Goal: Task Accomplishment & Management: Use online tool/utility

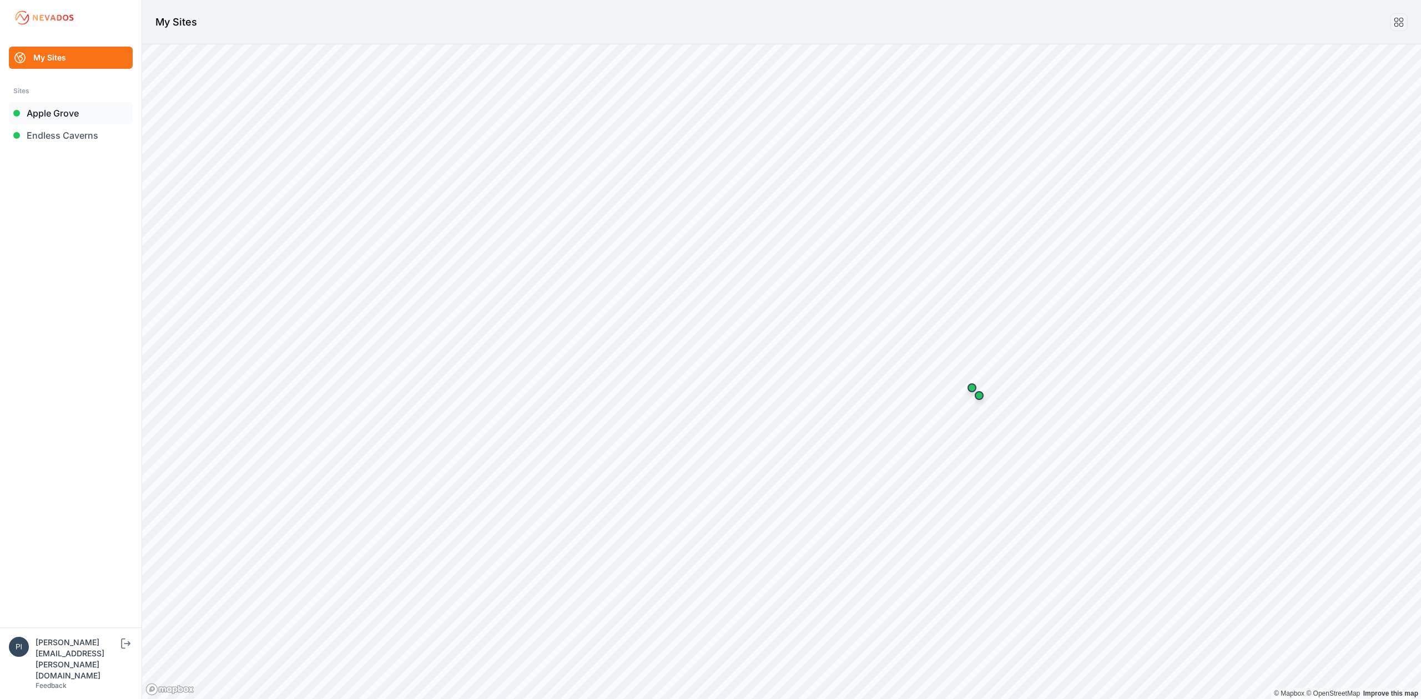
click at [53, 103] on link "Apple Grove" at bounding box center [71, 113] width 124 height 22
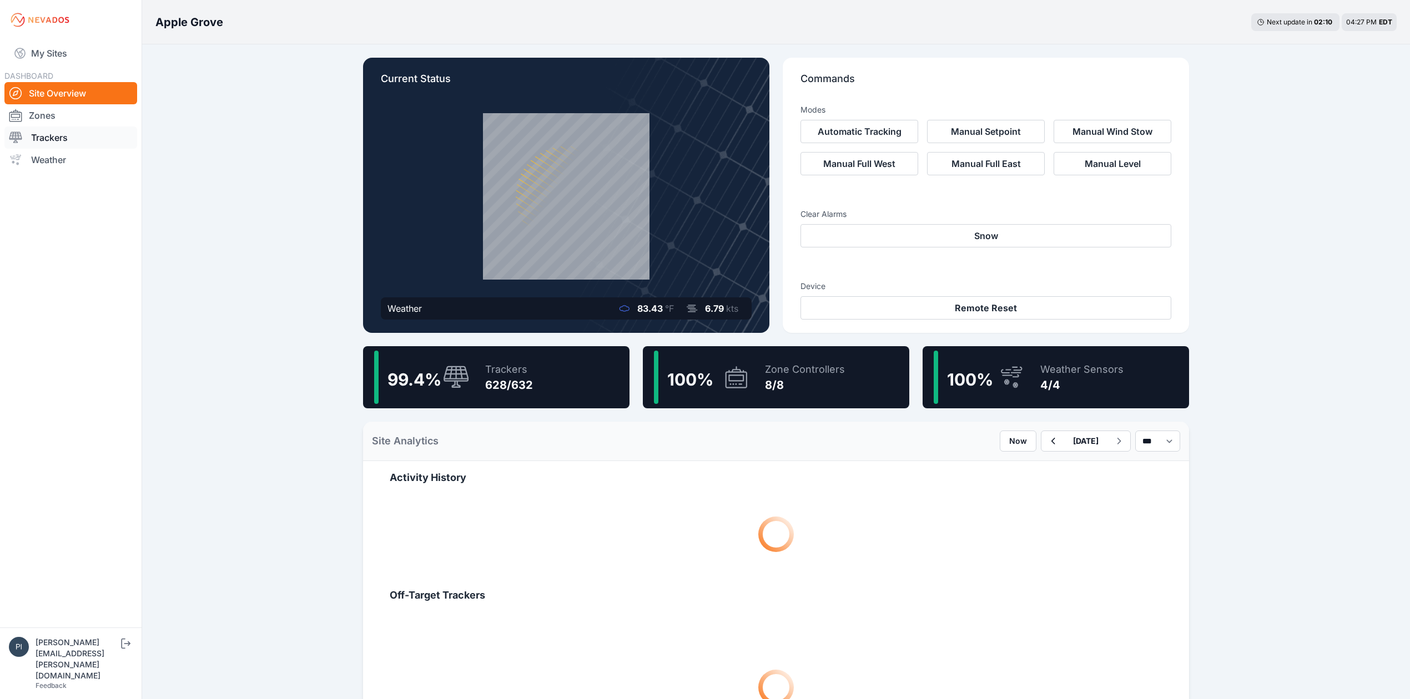
click at [97, 133] on link "Trackers" at bounding box center [70, 138] width 133 height 22
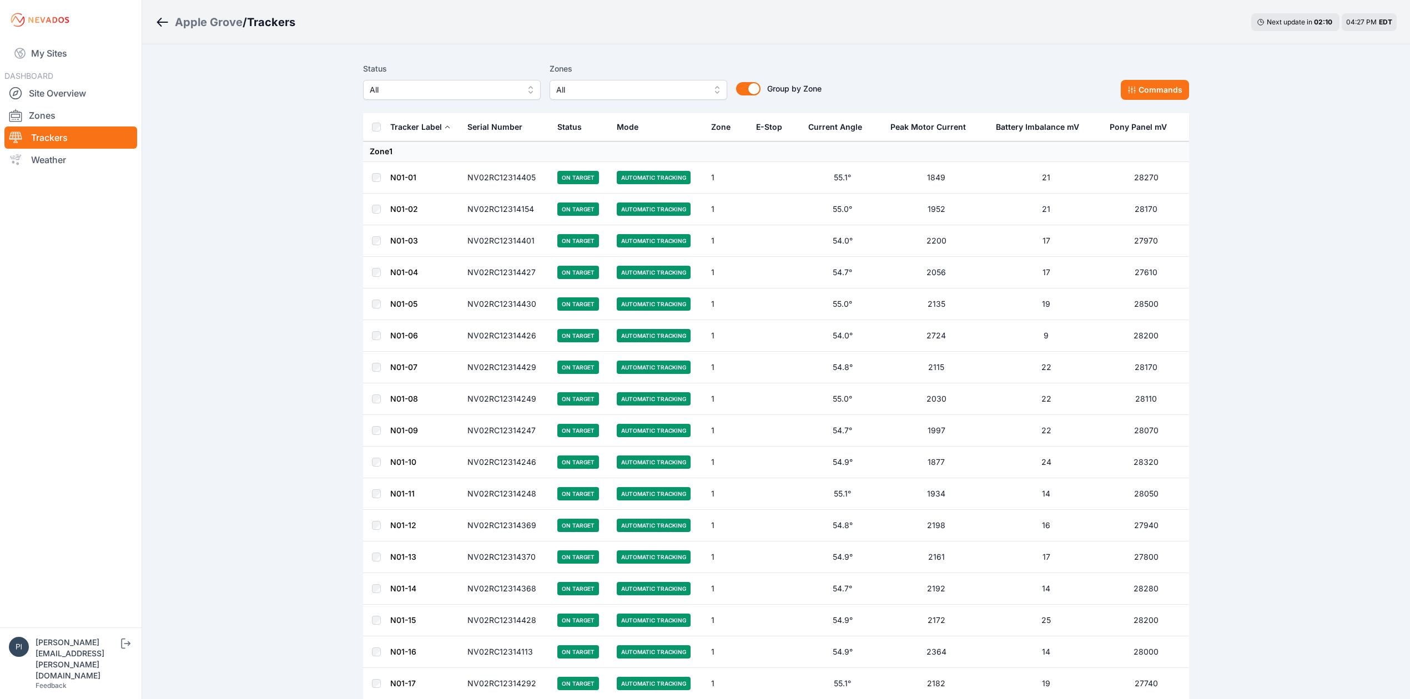
click at [425, 94] on span "All" at bounding box center [444, 89] width 149 height 13
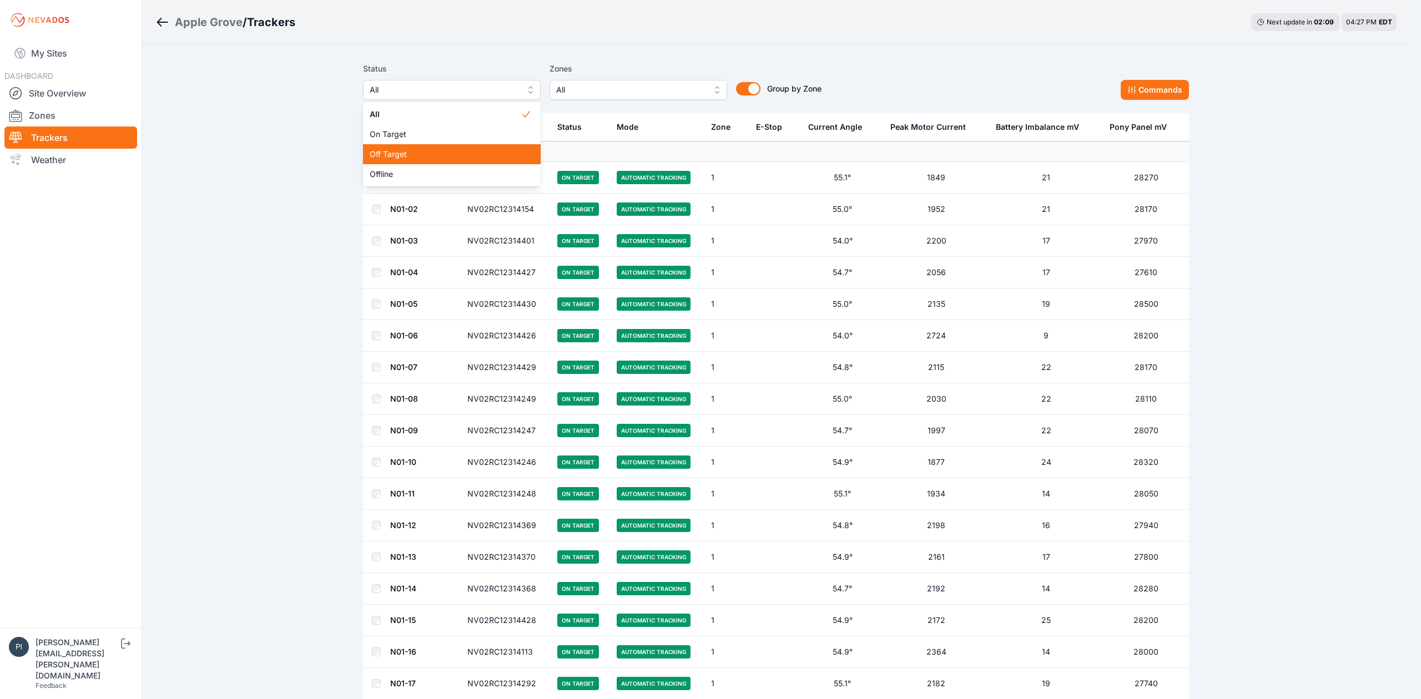
click at [447, 152] on span "Off Target" at bounding box center [445, 154] width 151 height 11
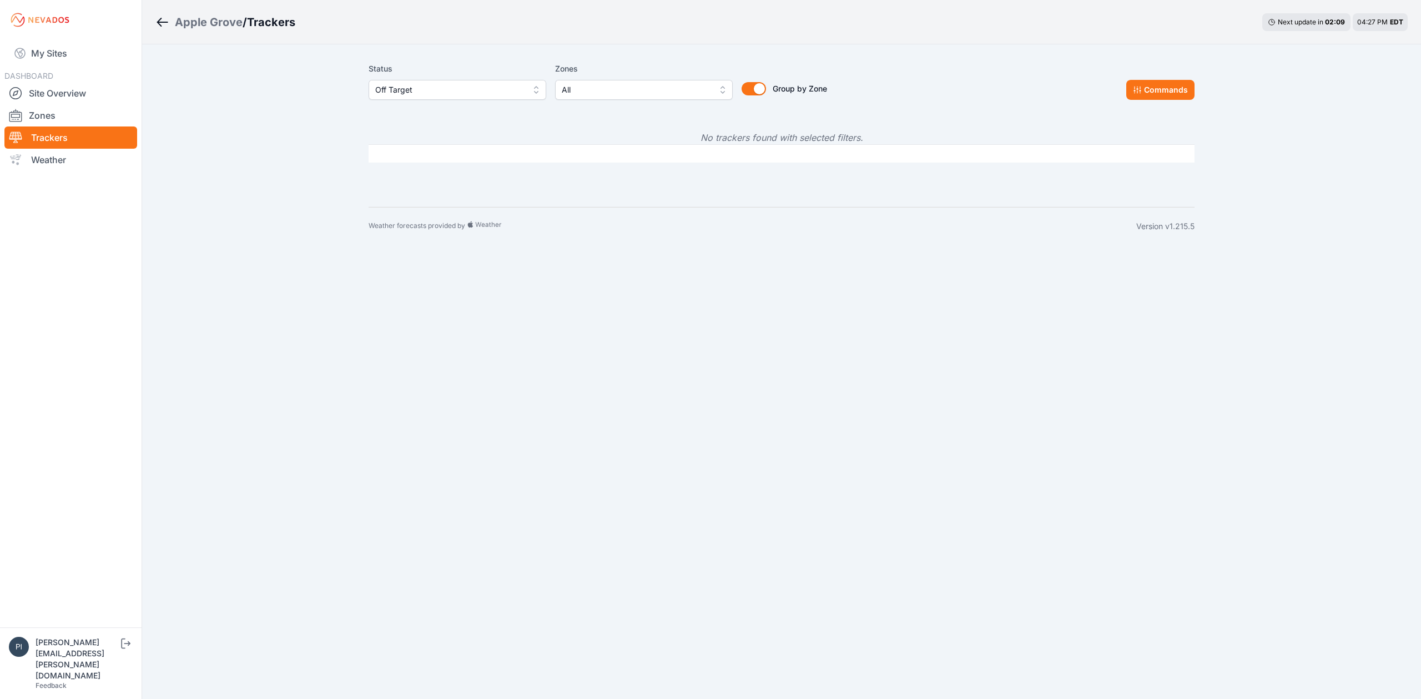
click at [452, 87] on span "Off Target" at bounding box center [449, 89] width 149 height 13
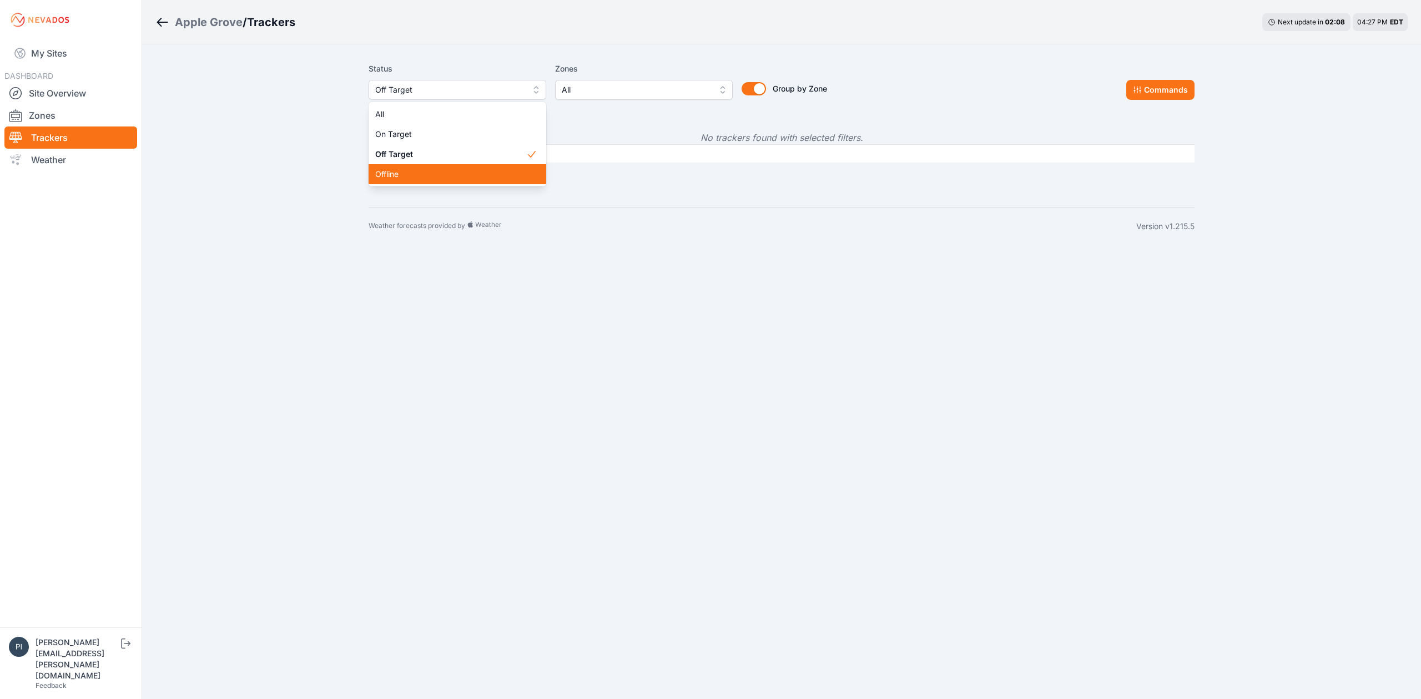
click at [440, 178] on span "Offline" at bounding box center [450, 174] width 151 height 11
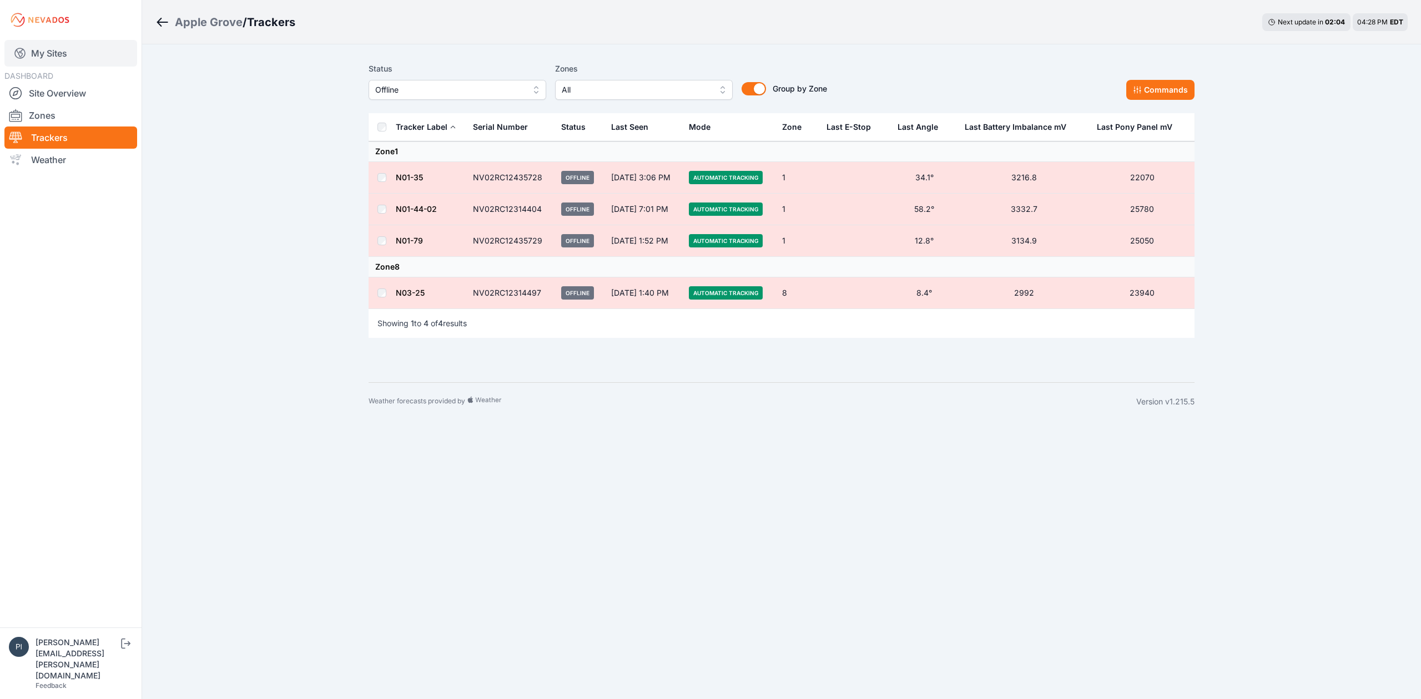
click at [76, 58] on link "My Sites" at bounding box center [70, 53] width 133 height 27
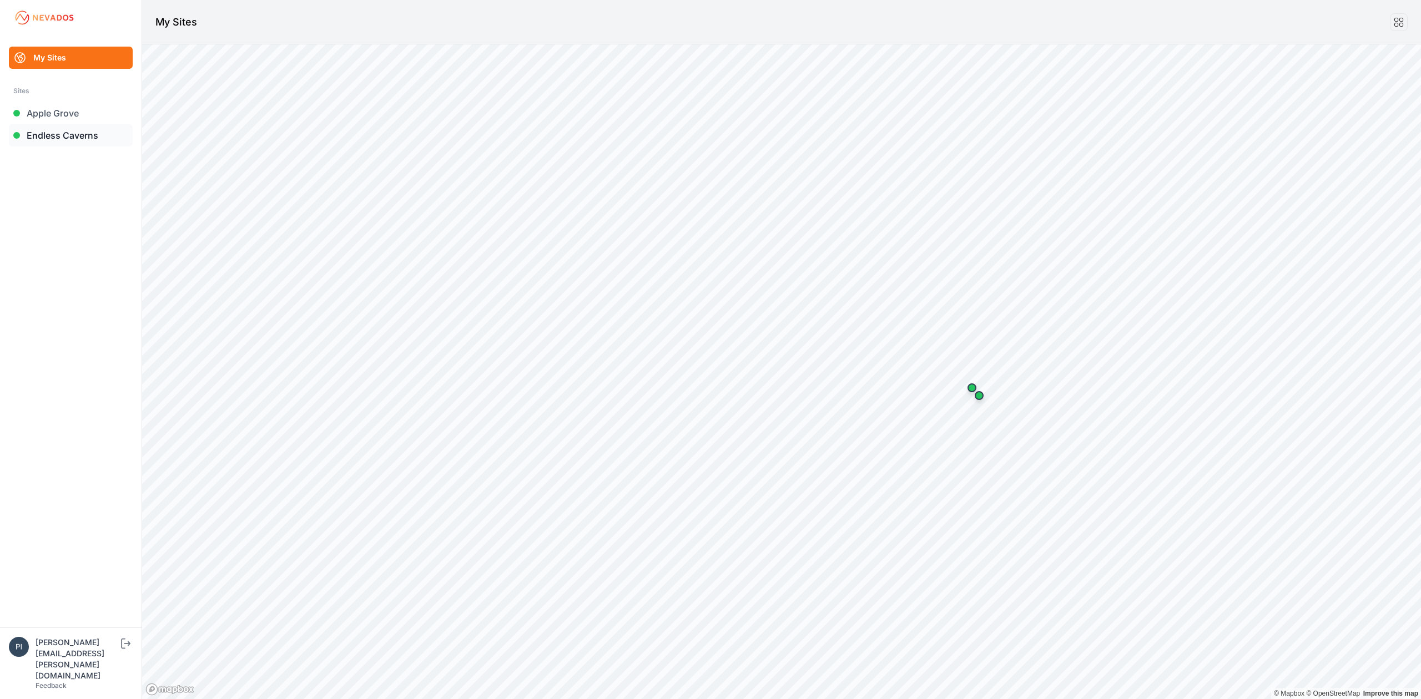
click at [82, 143] on link "Endless Caverns" at bounding box center [71, 135] width 124 height 22
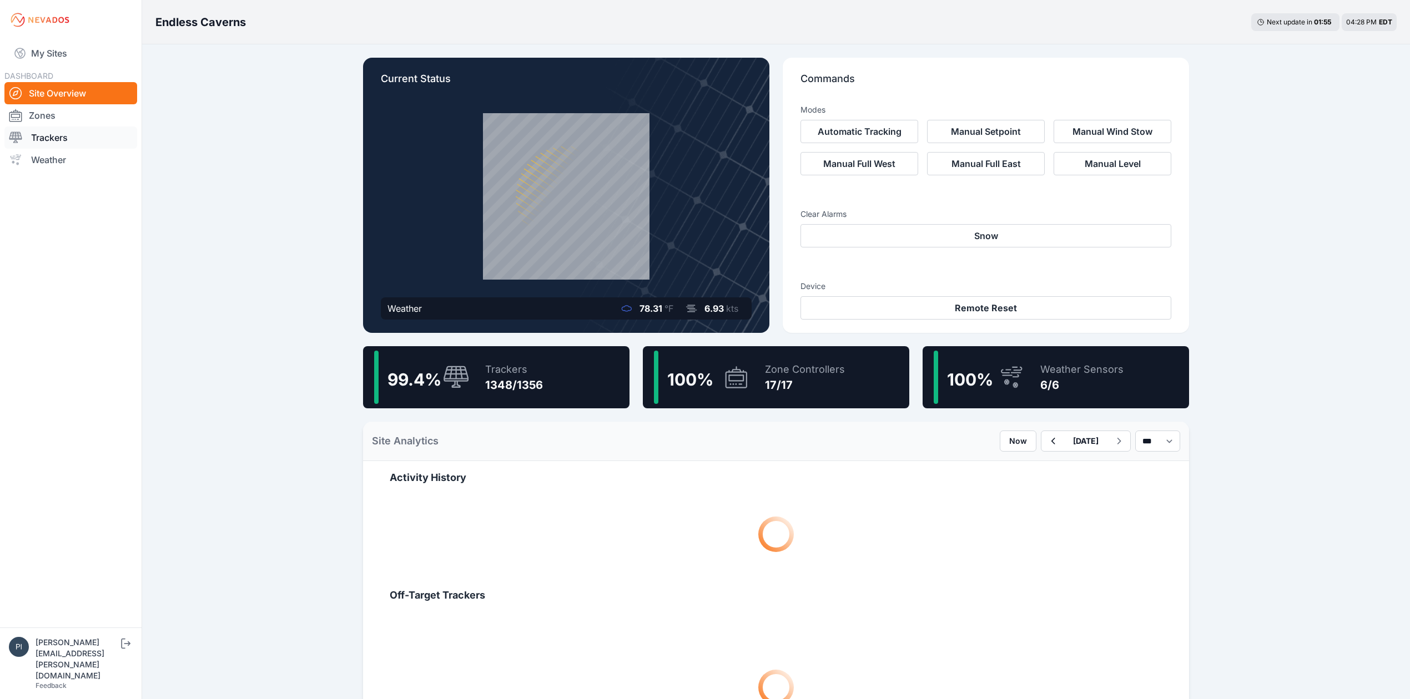
click at [101, 140] on link "Trackers" at bounding box center [70, 138] width 133 height 22
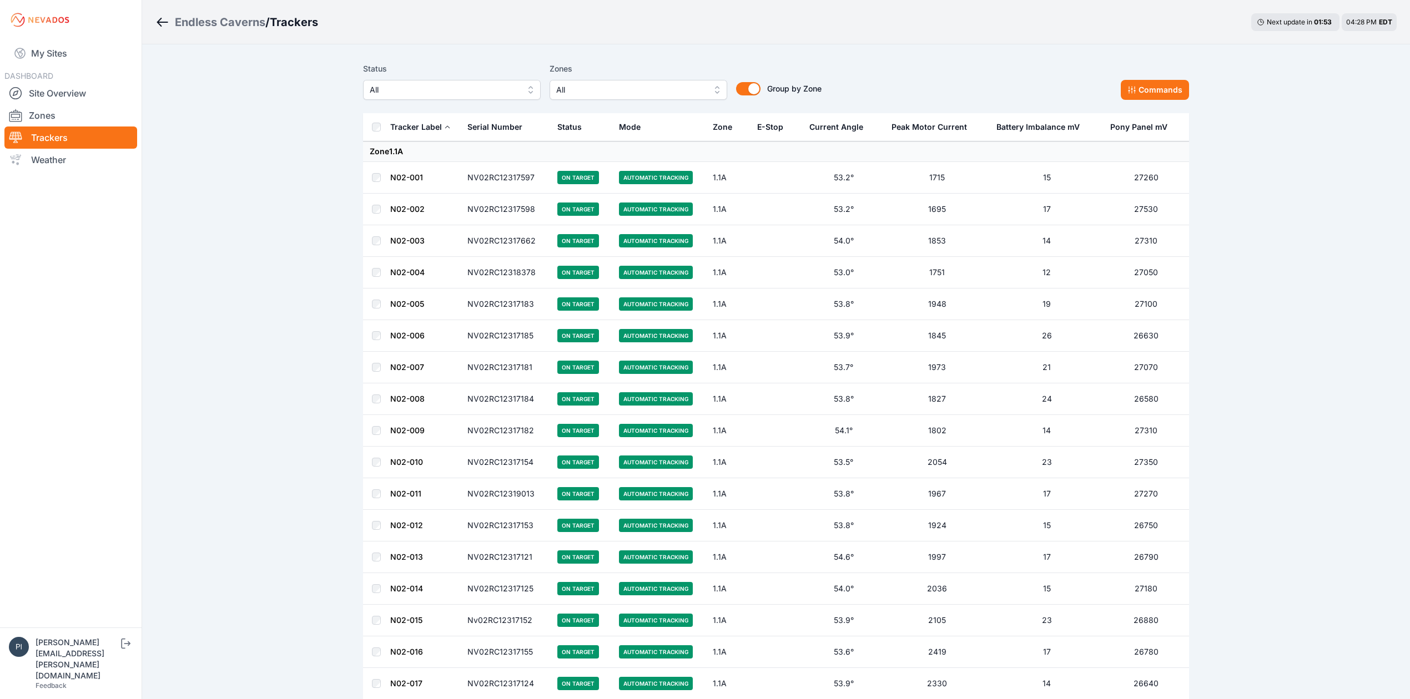
click at [458, 80] on button "All" at bounding box center [452, 90] width 178 height 20
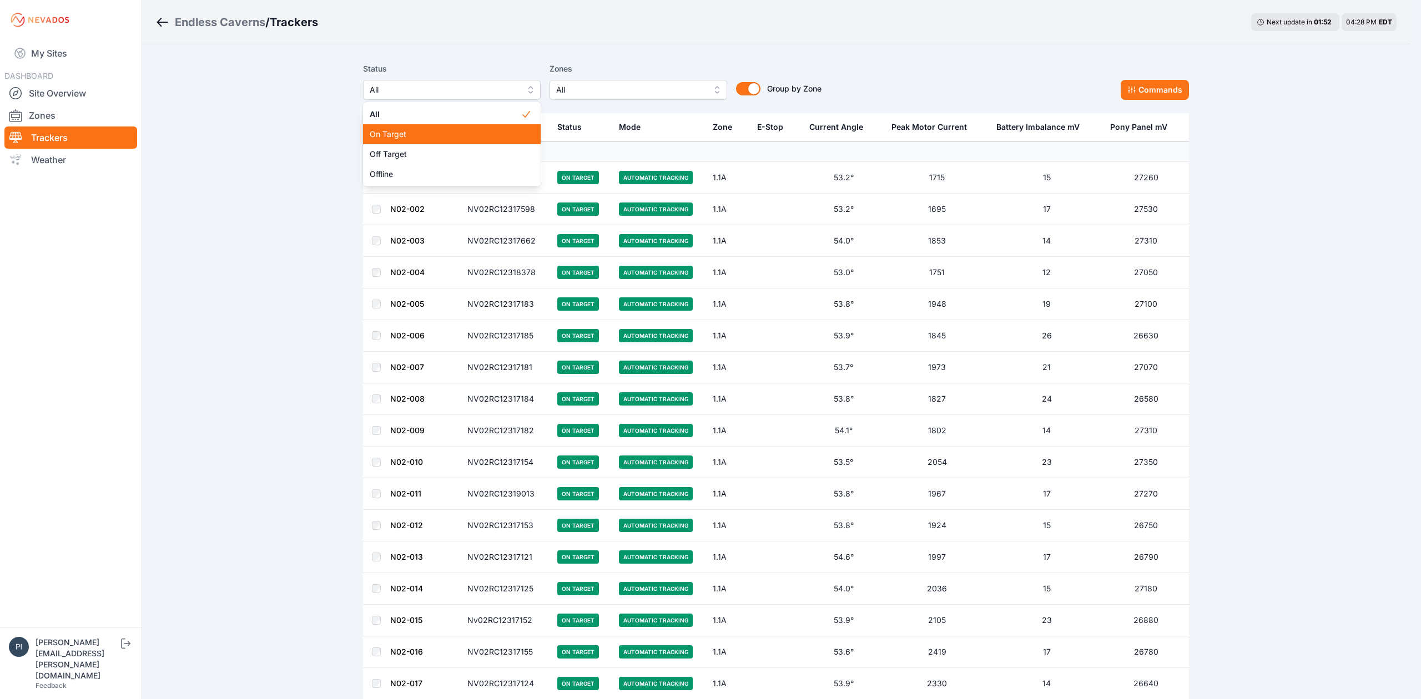
click at [448, 149] on span "Off Target" at bounding box center [445, 154] width 151 height 11
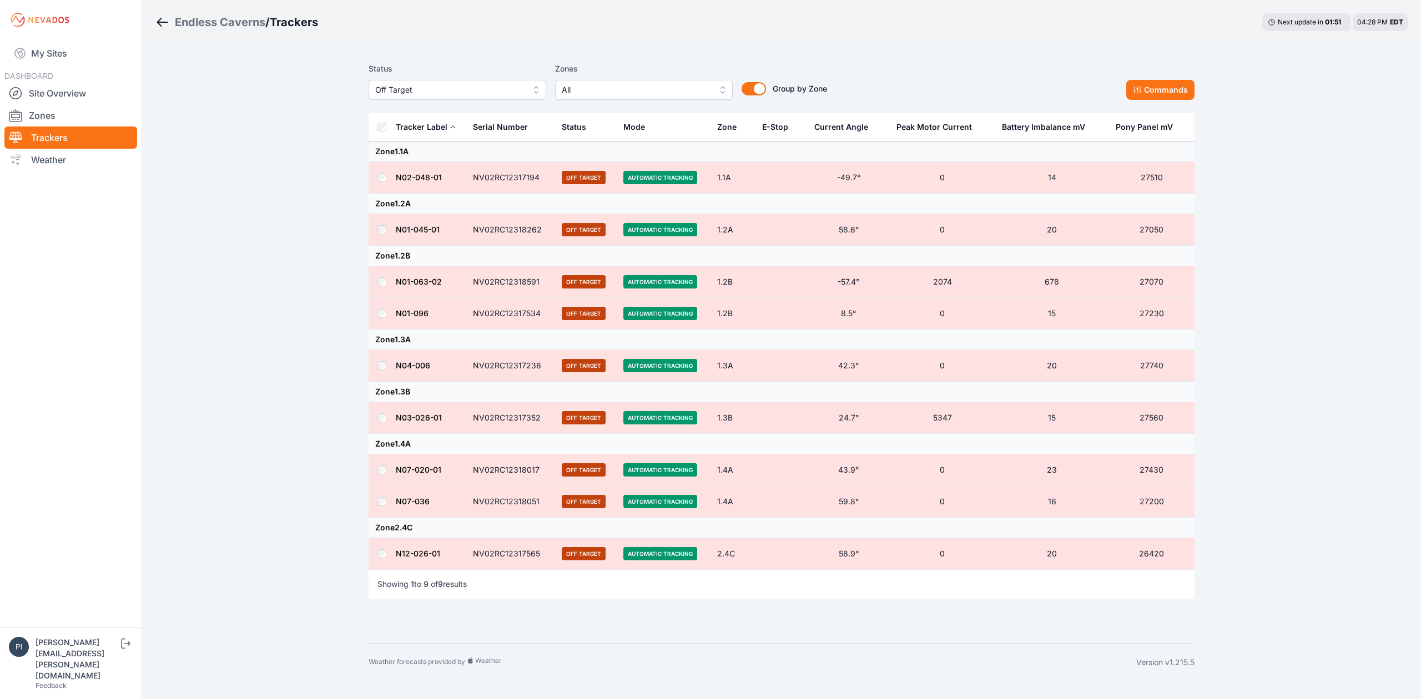
click at [376, 128] on th at bounding box center [382, 127] width 27 height 28
click at [1157, 87] on button "Commands" at bounding box center [1160, 90] width 68 height 20
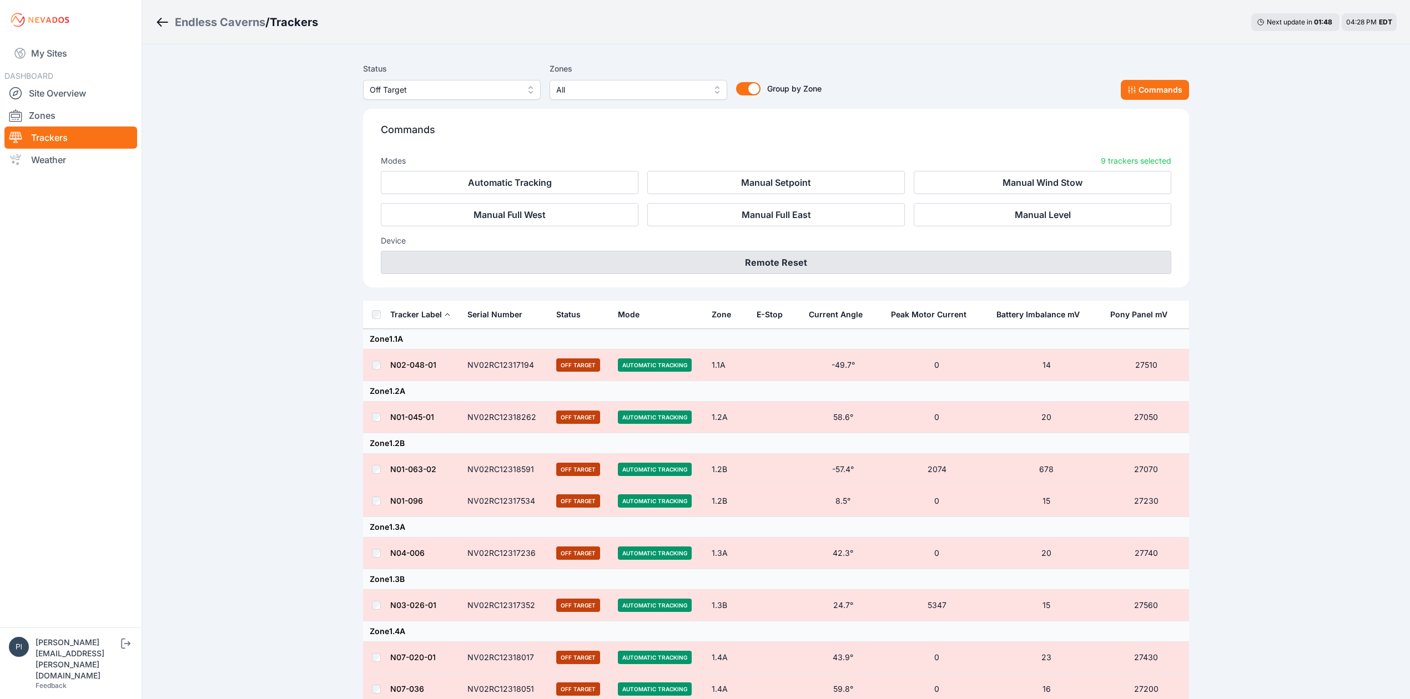
click at [807, 260] on button "Remote Reset" at bounding box center [776, 262] width 790 height 23
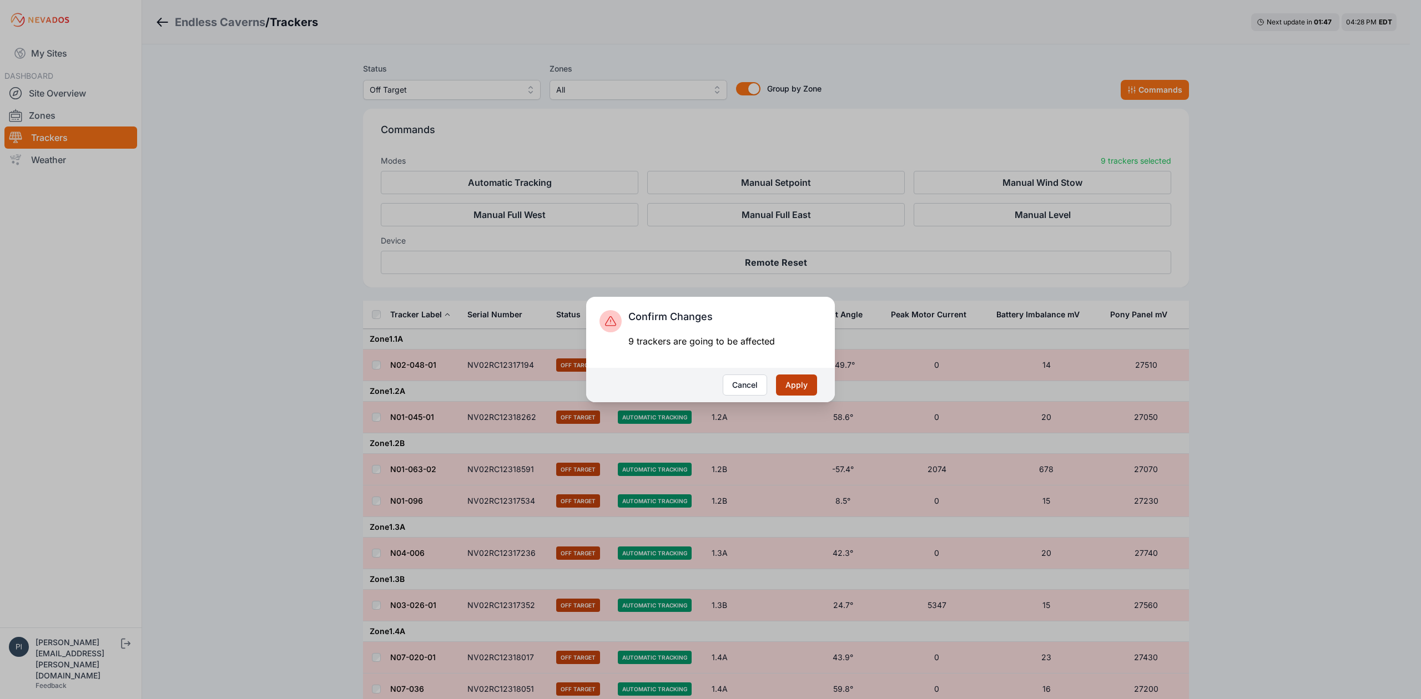
click at [807, 375] on button "Apply" at bounding box center [796, 385] width 41 height 21
